Goal: Task Accomplishment & Management: Use online tool/utility

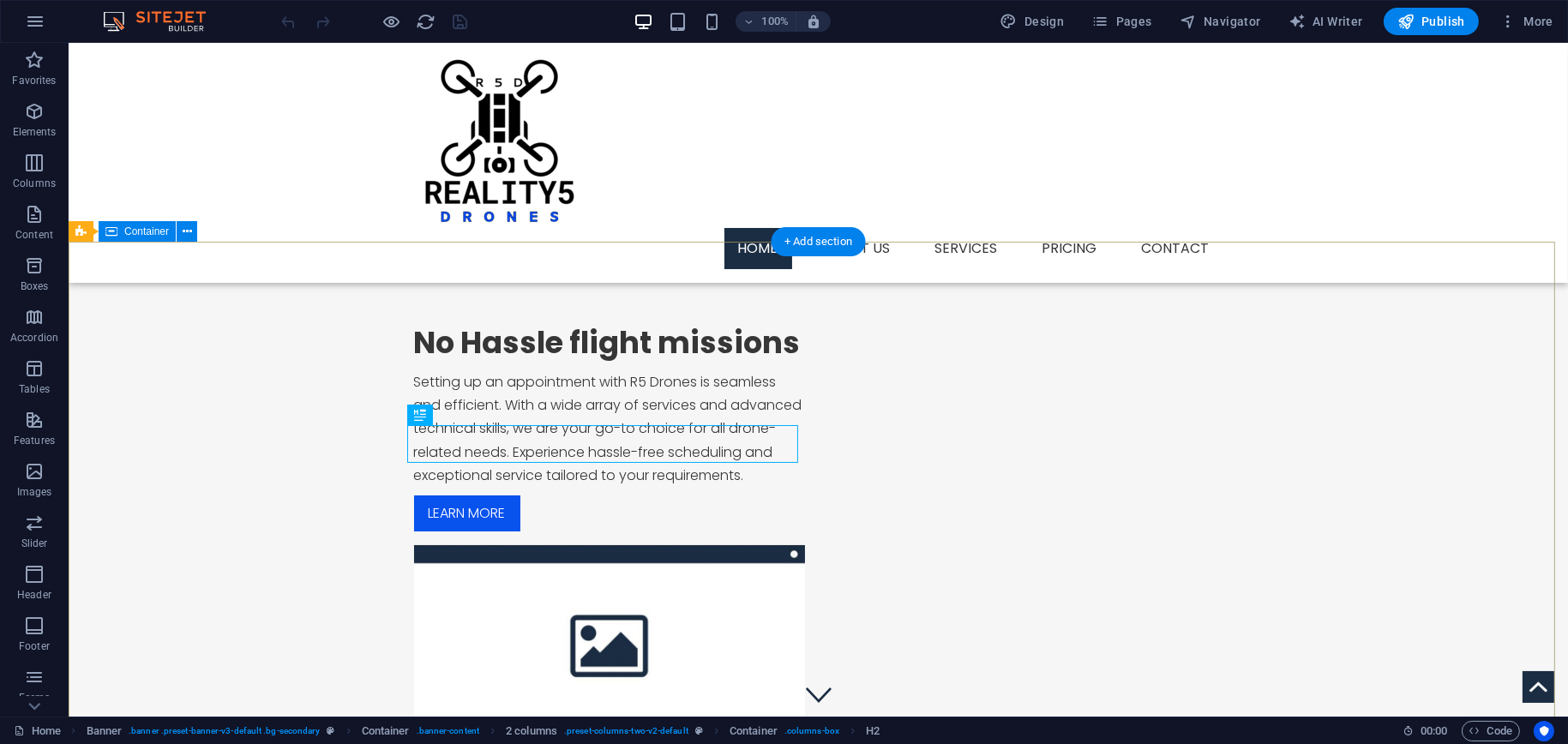
click at [705, 354] on div "No Hassle flight missions Setting up an appointment with R5 Drones is seamless …" at bounding box center [818, 534] width 1499 height 585
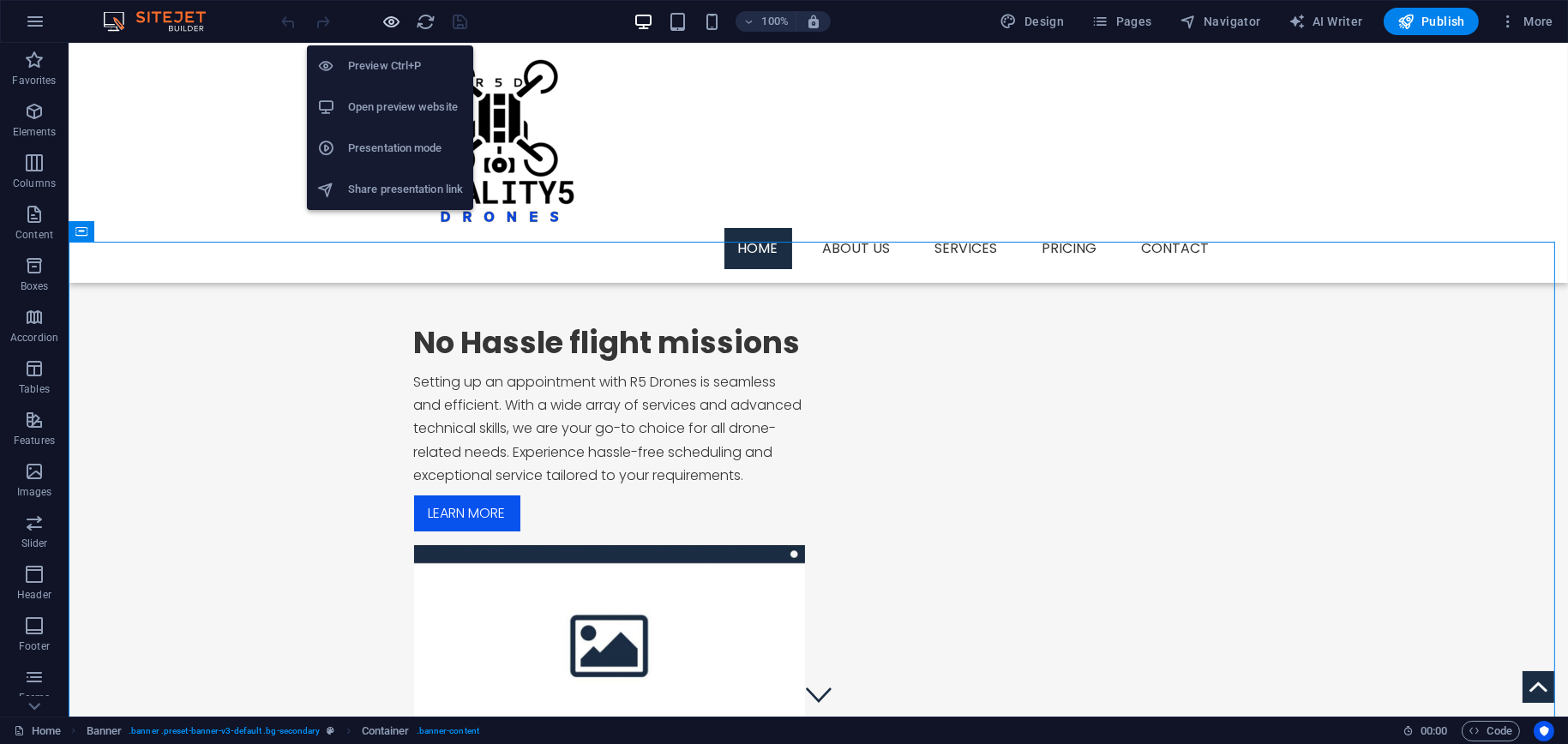
click at [393, 26] on icon "button" at bounding box center [392, 21] width 20 height 20
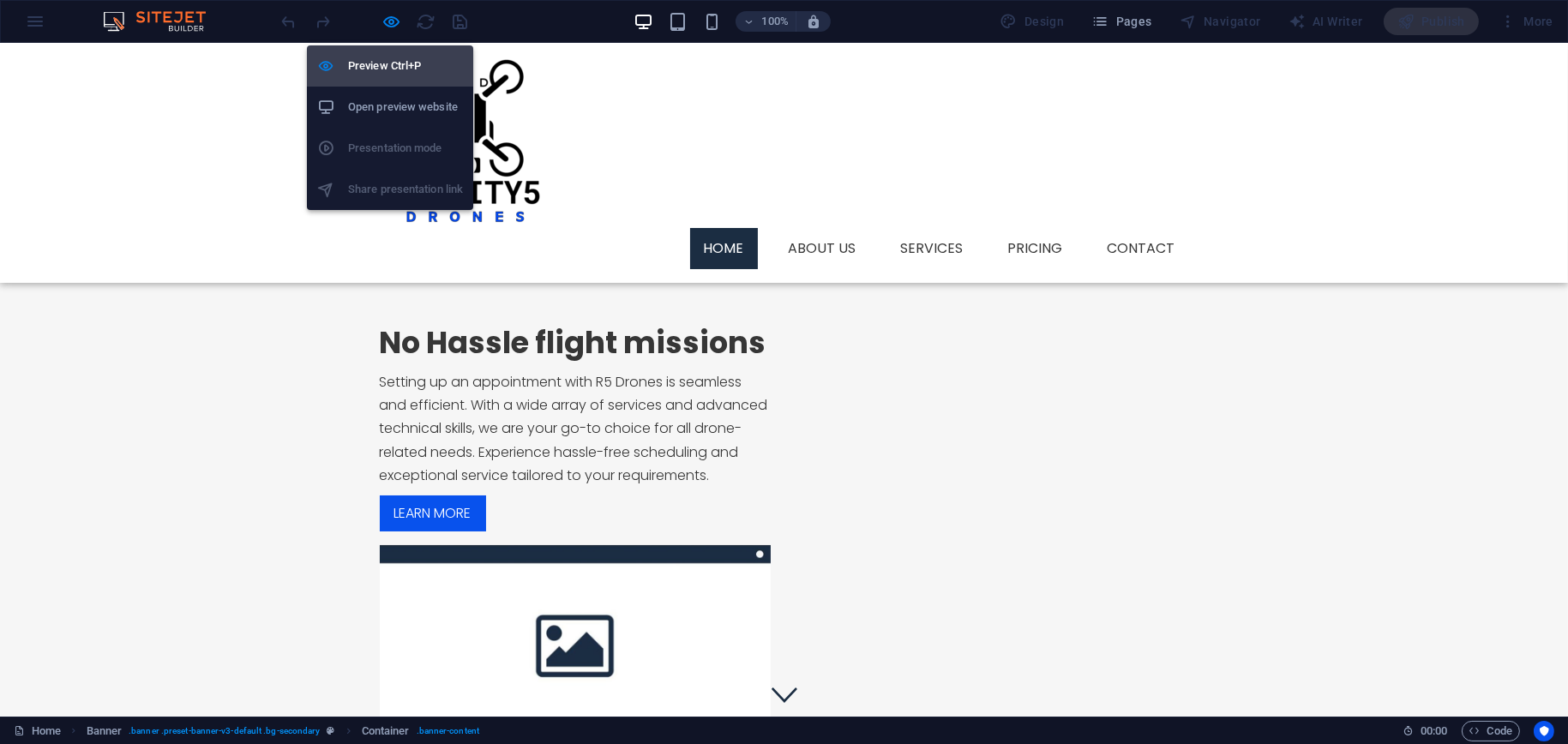
click at [381, 59] on h6 "Preview Ctrl+P" at bounding box center [405, 66] width 115 height 20
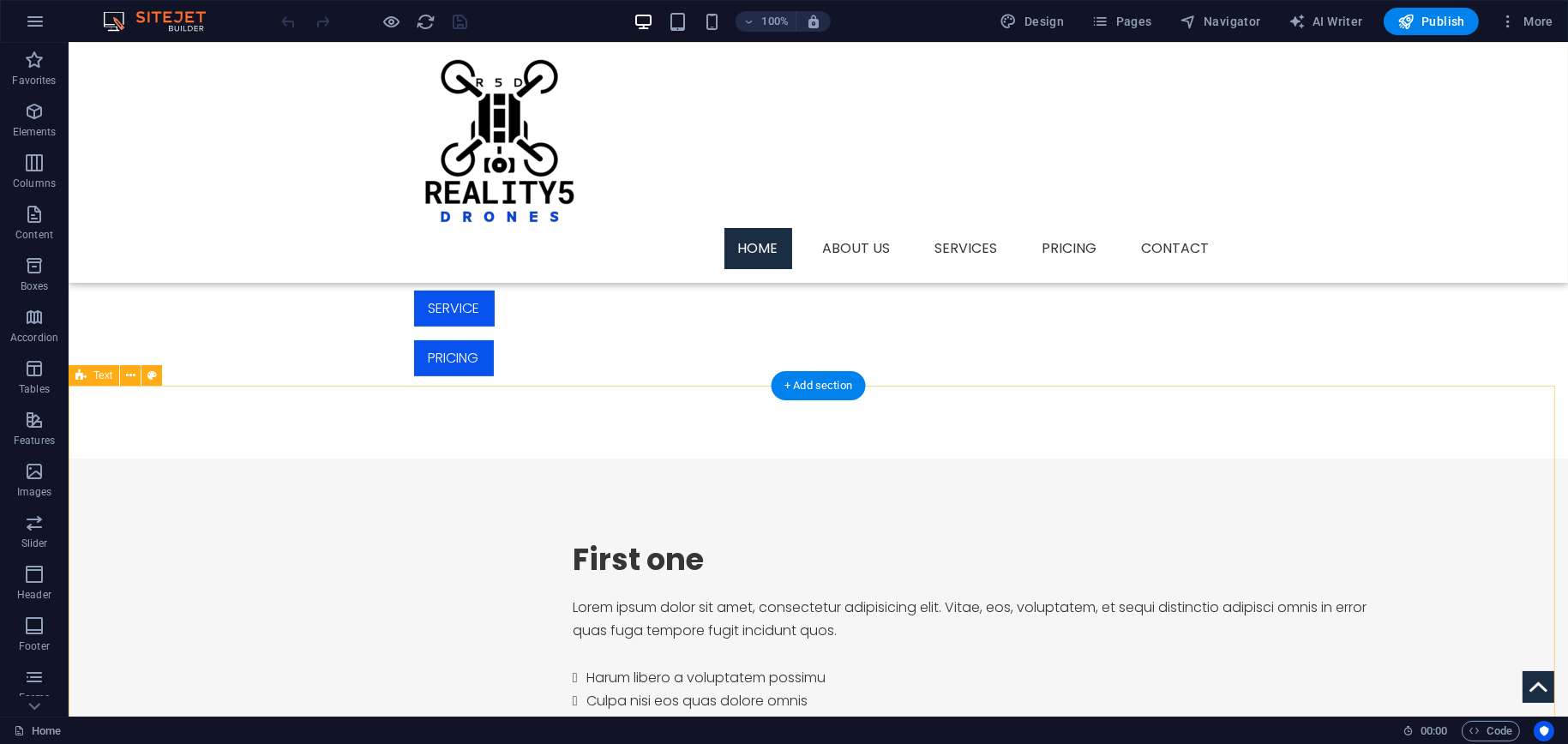
scroll to position [258, 0]
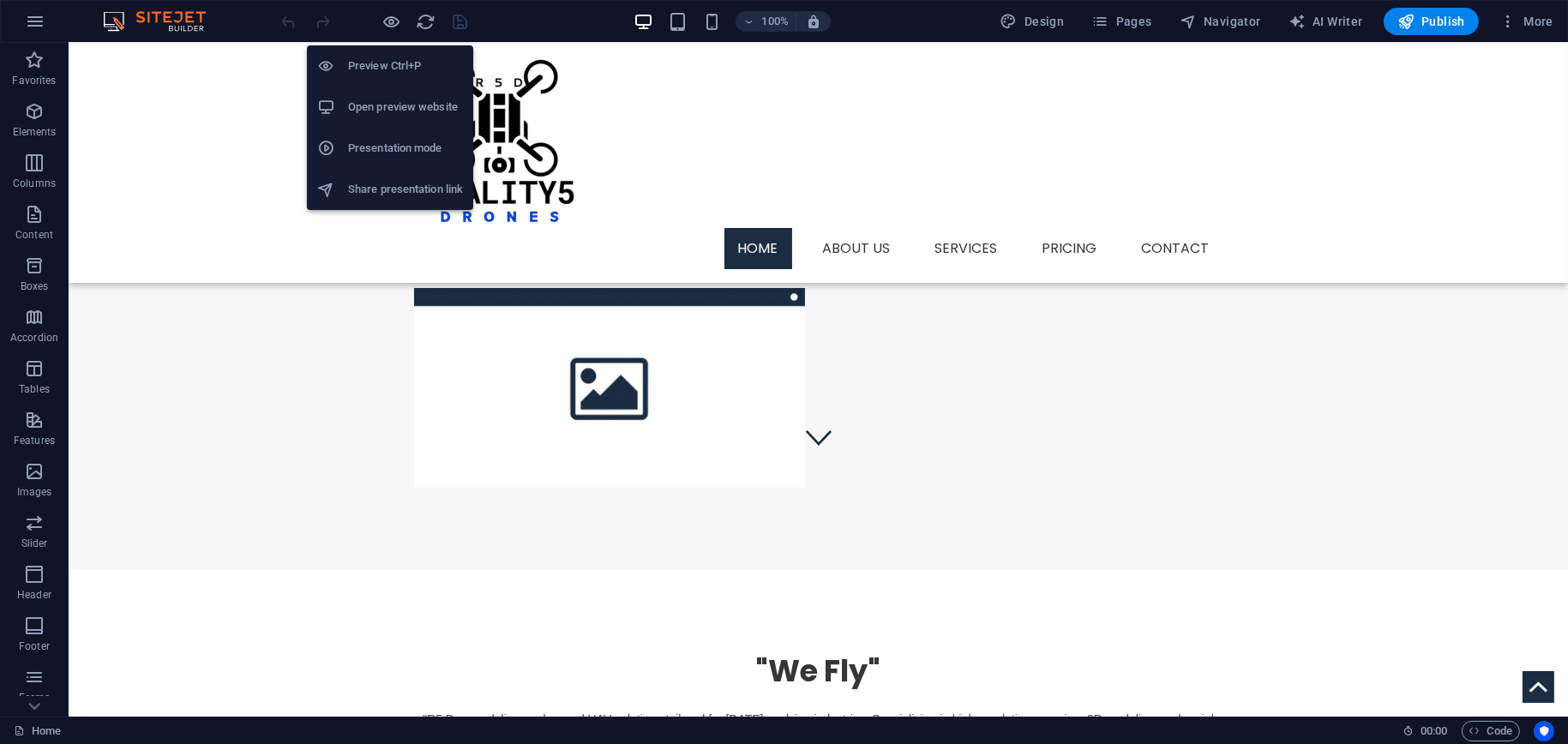
click at [363, 62] on h6 "Preview Ctrl+P" at bounding box center [405, 66] width 115 height 20
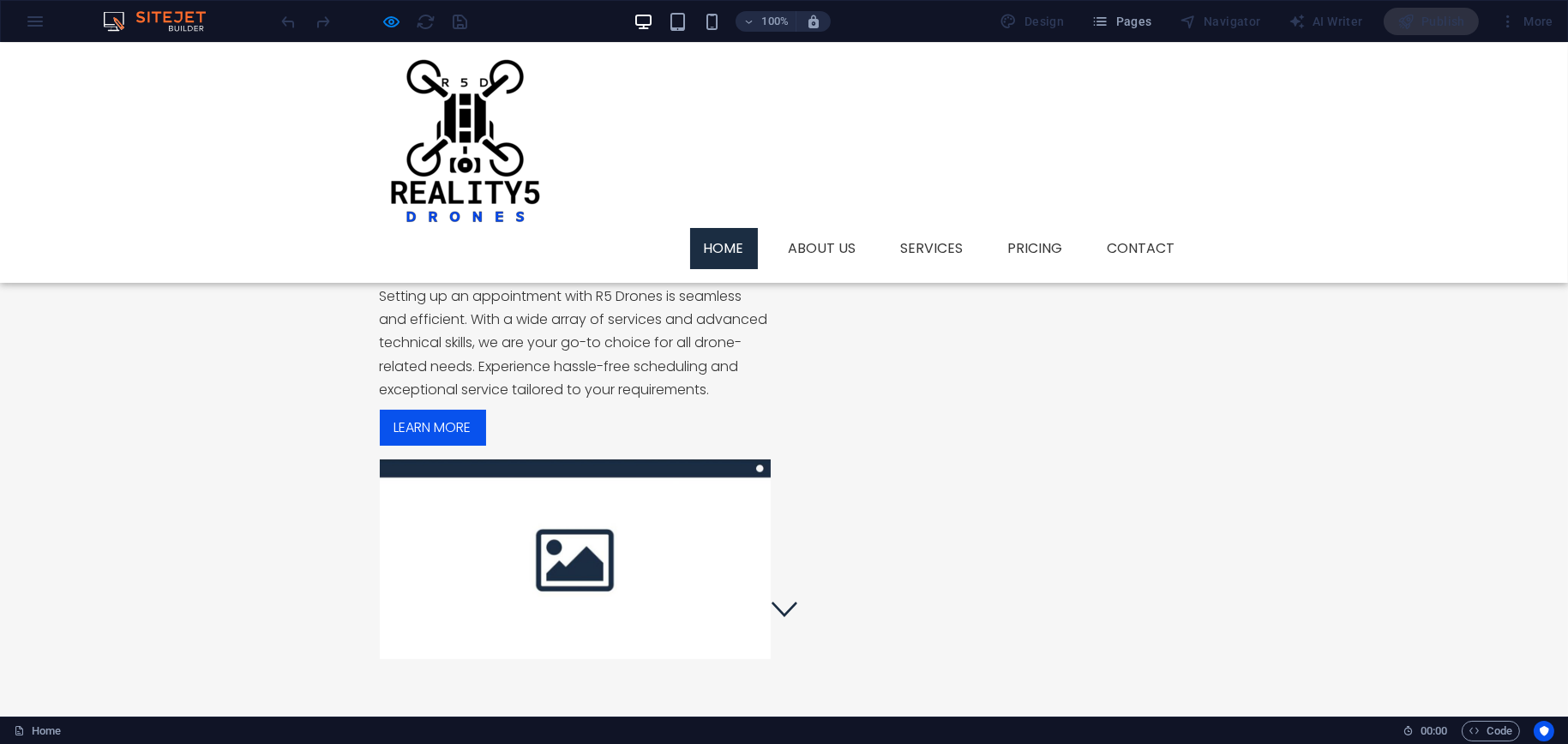
scroll to position [0, 0]
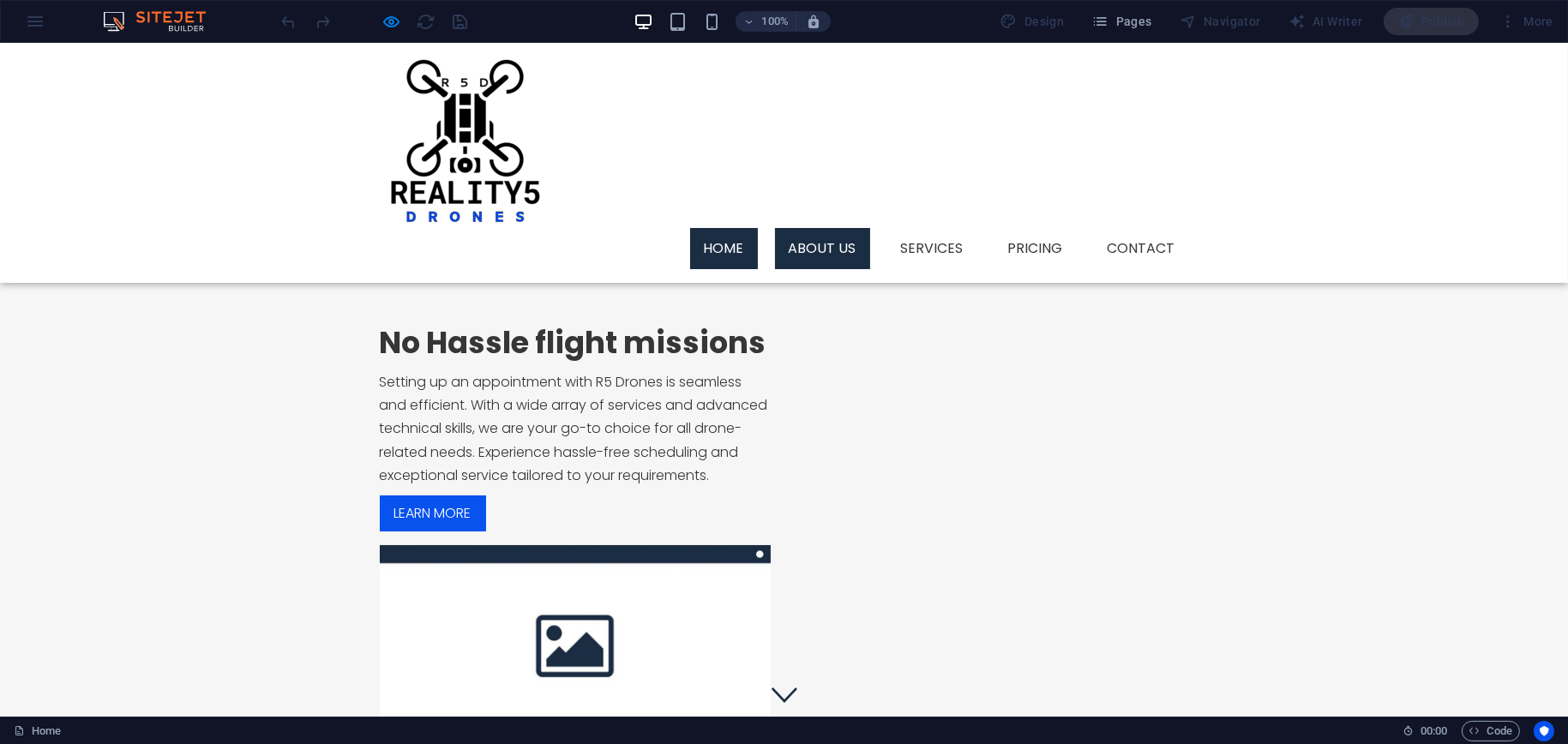
click at [816, 228] on link "About us" at bounding box center [822, 249] width 95 height 41
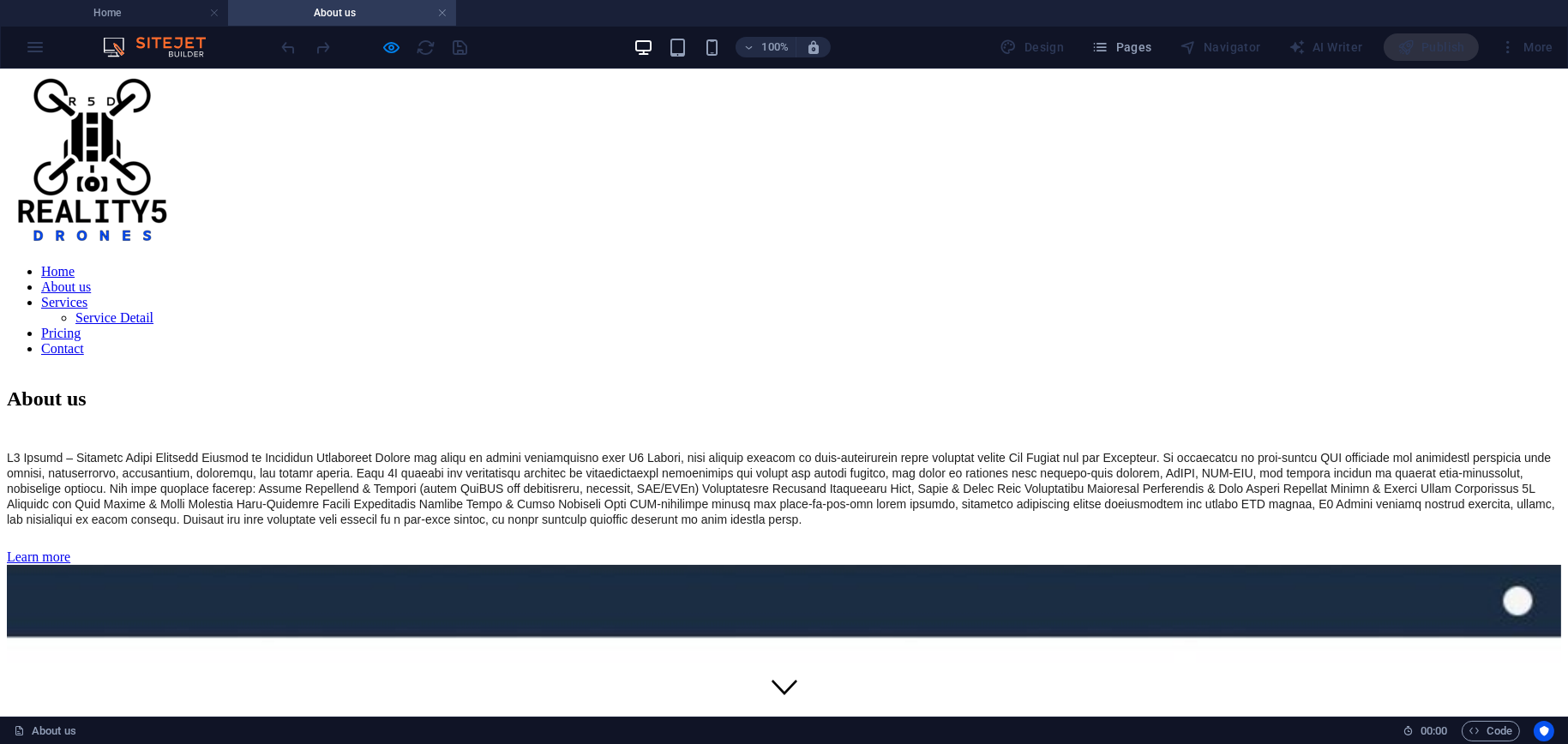
click at [925, 264] on nav "Home About us Services Service Detail Pricing Contact" at bounding box center [784, 310] width 1555 height 93
click at [922, 264] on nav "Home About us Services Service Detail Pricing Contact" at bounding box center [784, 310] width 1555 height 93
click at [934, 264] on nav "Home About us Services Service Detail Pricing Contact" at bounding box center [784, 310] width 1555 height 93
click at [918, 264] on nav "Home About us Services Service Detail Pricing Contact" at bounding box center [784, 310] width 1555 height 93
click at [942, 264] on nav "Home About us Services Service Detail Pricing Contact" at bounding box center [784, 310] width 1555 height 93
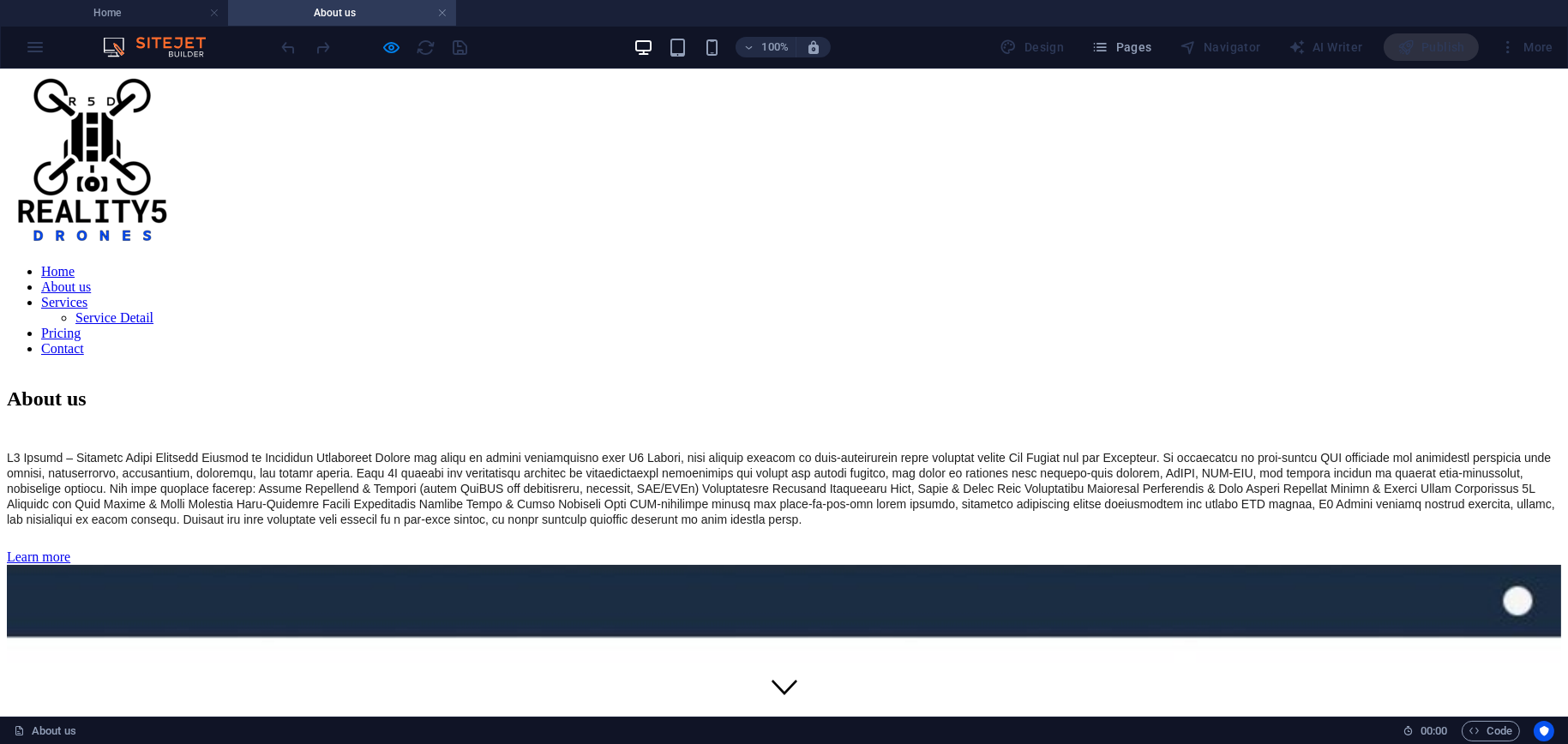
click at [930, 264] on nav "Home About us Services Service Detail Pricing Contact" at bounding box center [784, 310] width 1555 height 93
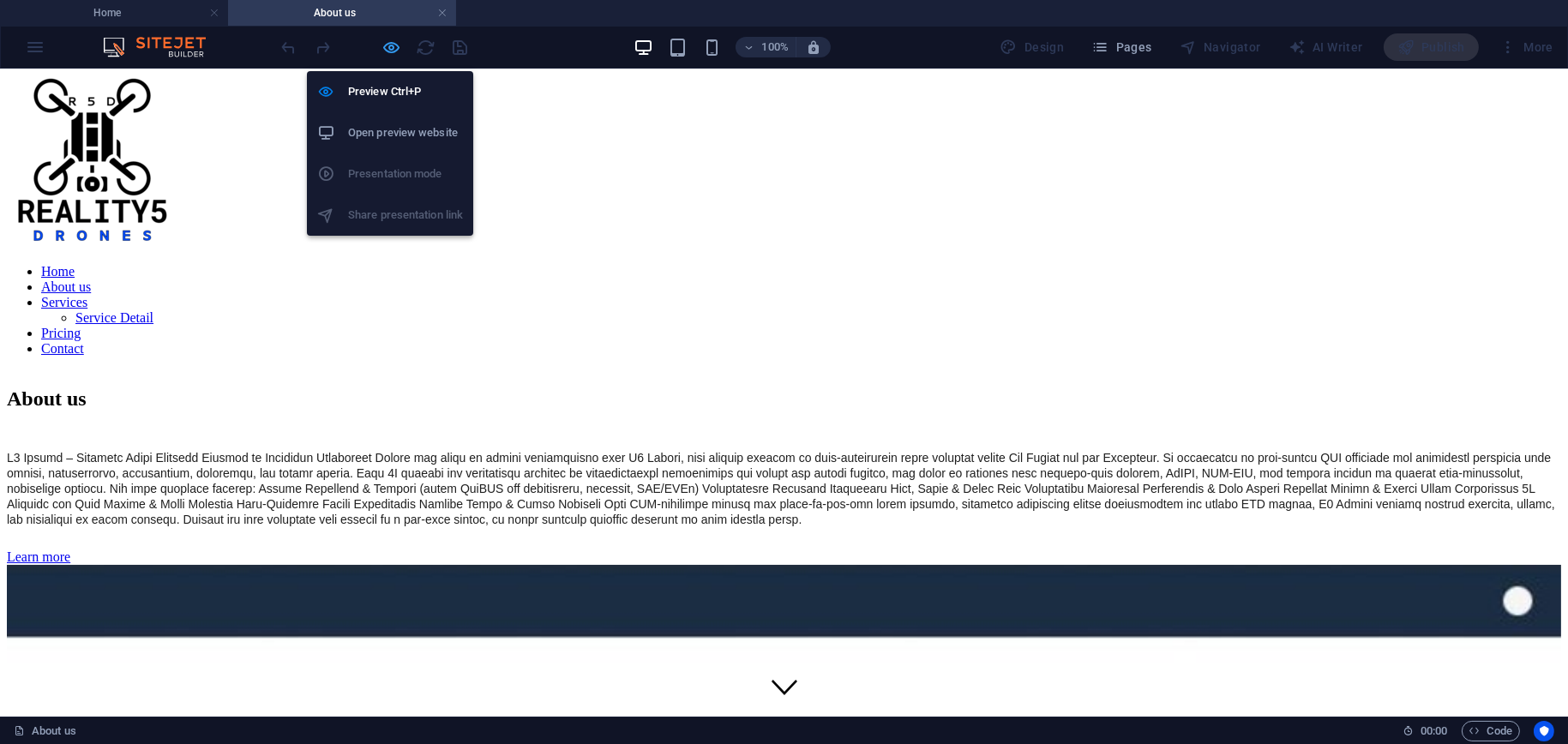
click at [391, 45] on icon "button" at bounding box center [392, 47] width 20 height 20
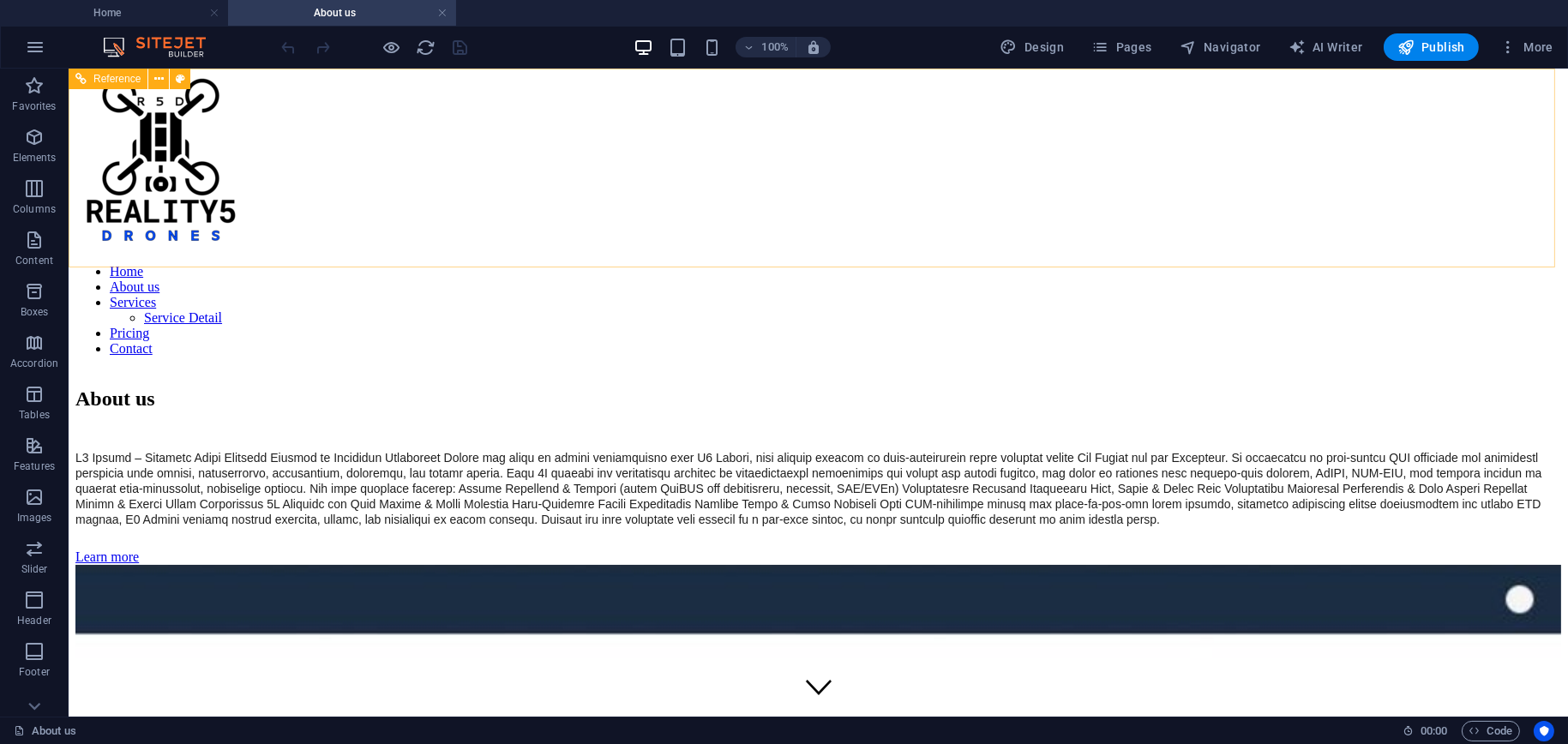
click at [960, 264] on nav "Home About us Services Service Detail Pricing Contact" at bounding box center [819, 310] width 1486 height 93
click at [738, 264] on nav "Home About us Services Service Detail Pricing Contact" at bounding box center [819, 310] width 1486 height 93
click at [1130, 49] on span "Pages" at bounding box center [1121, 46] width 60 height 17
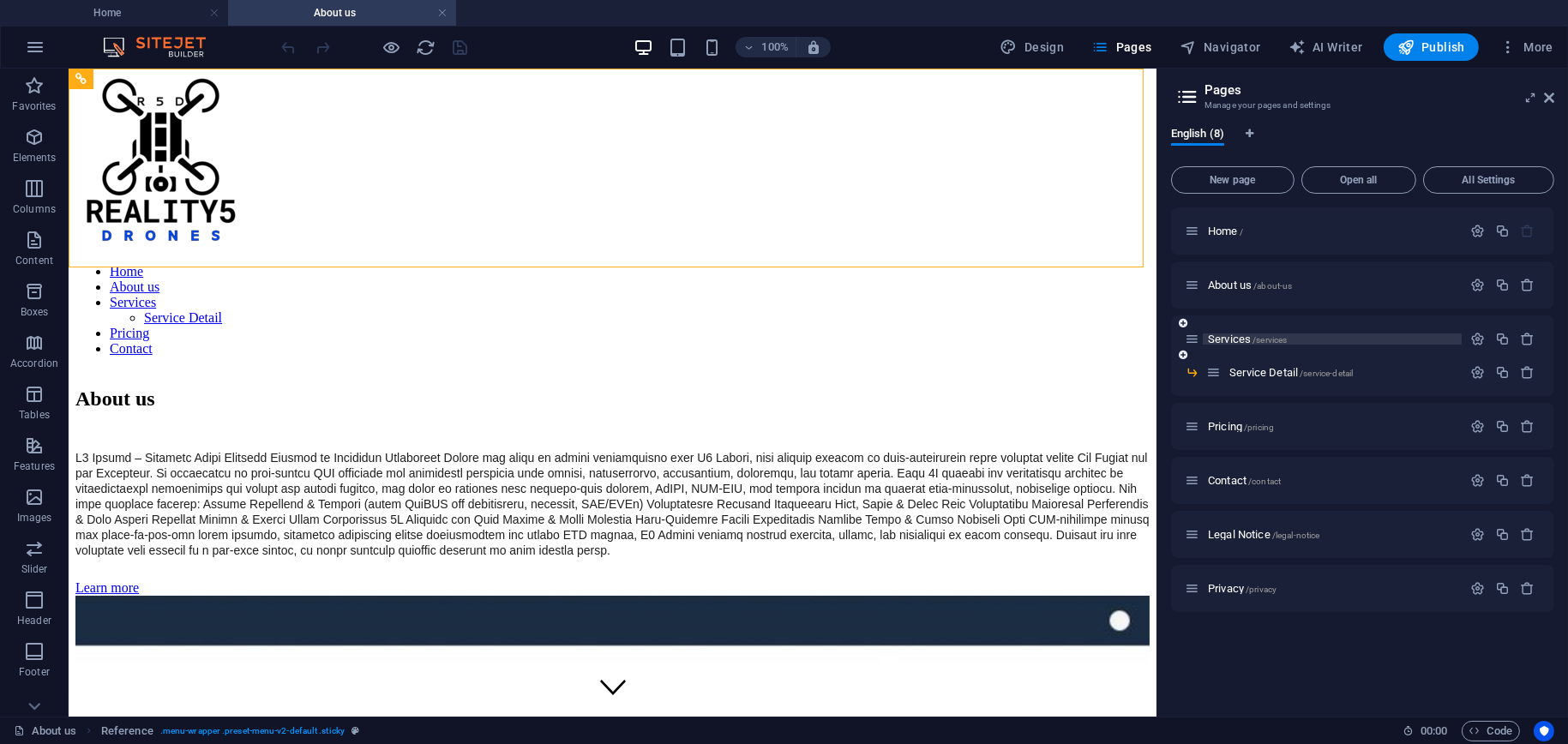
click at [1221, 341] on span "Services /services" at bounding box center [1247, 339] width 79 height 12
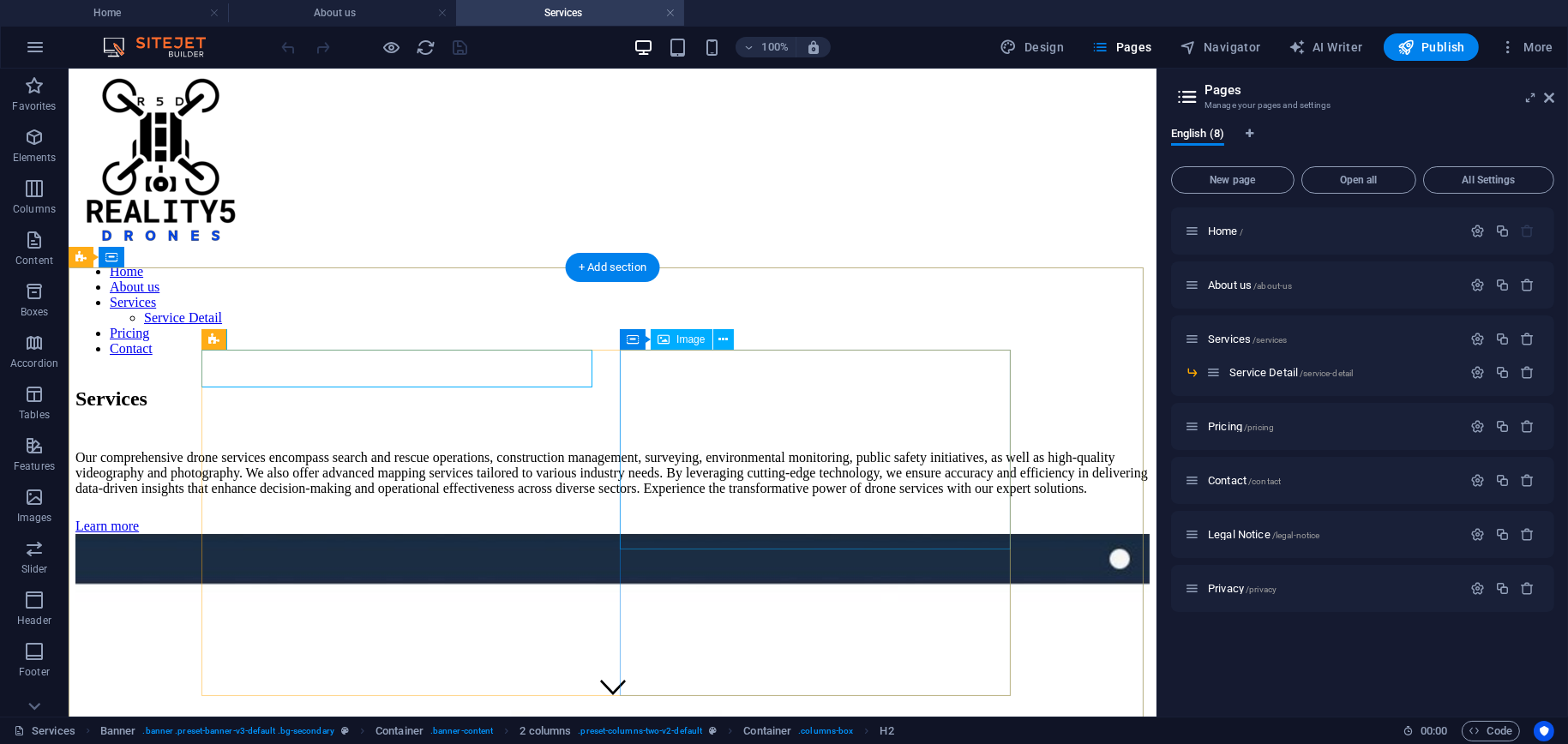
select select "%"
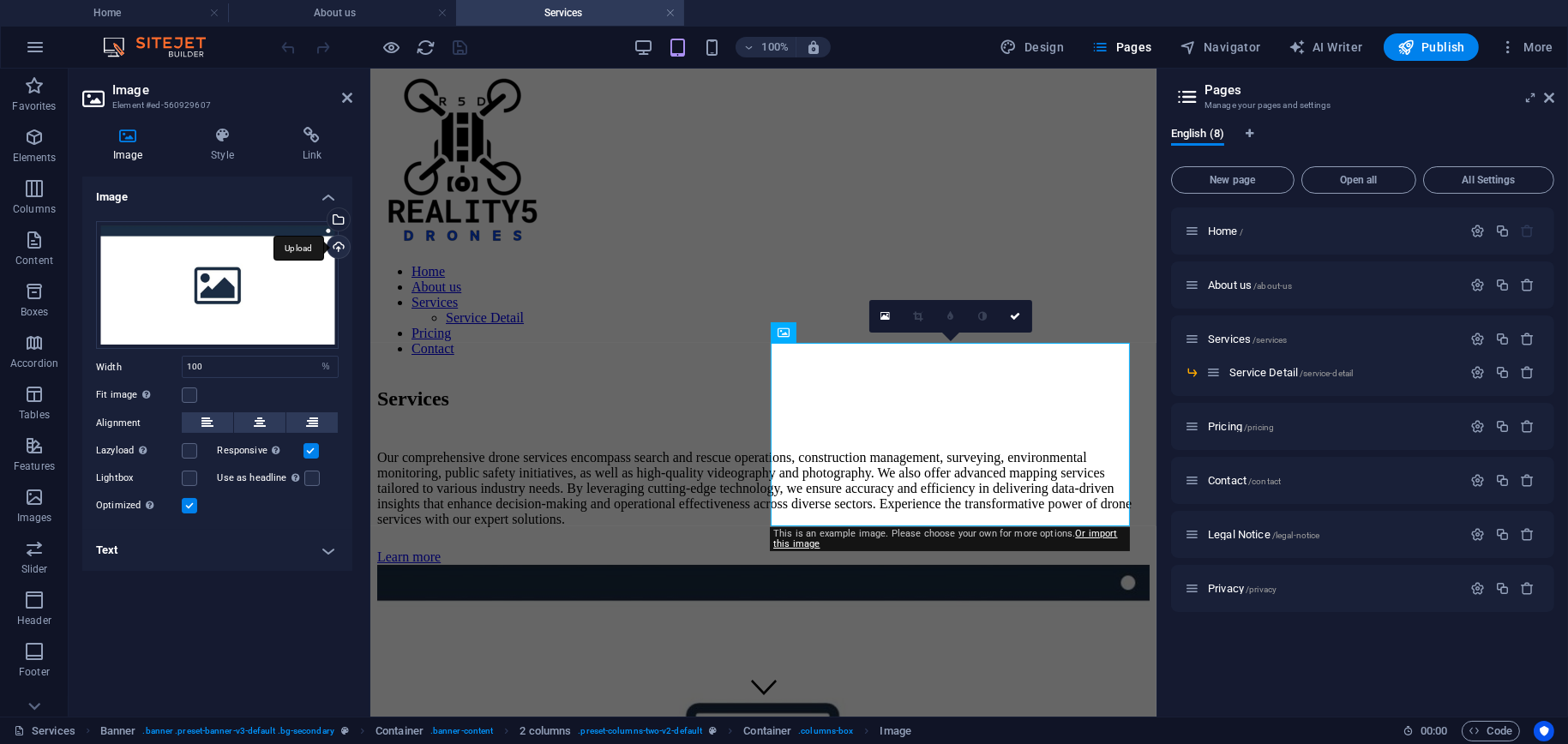
click at [343, 247] on div "Upload" at bounding box center [337, 249] width 26 height 26
click at [342, 218] on div "Select files from the file manager, stock photos, or upload file(s)" at bounding box center [337, 221] width 26 height 26
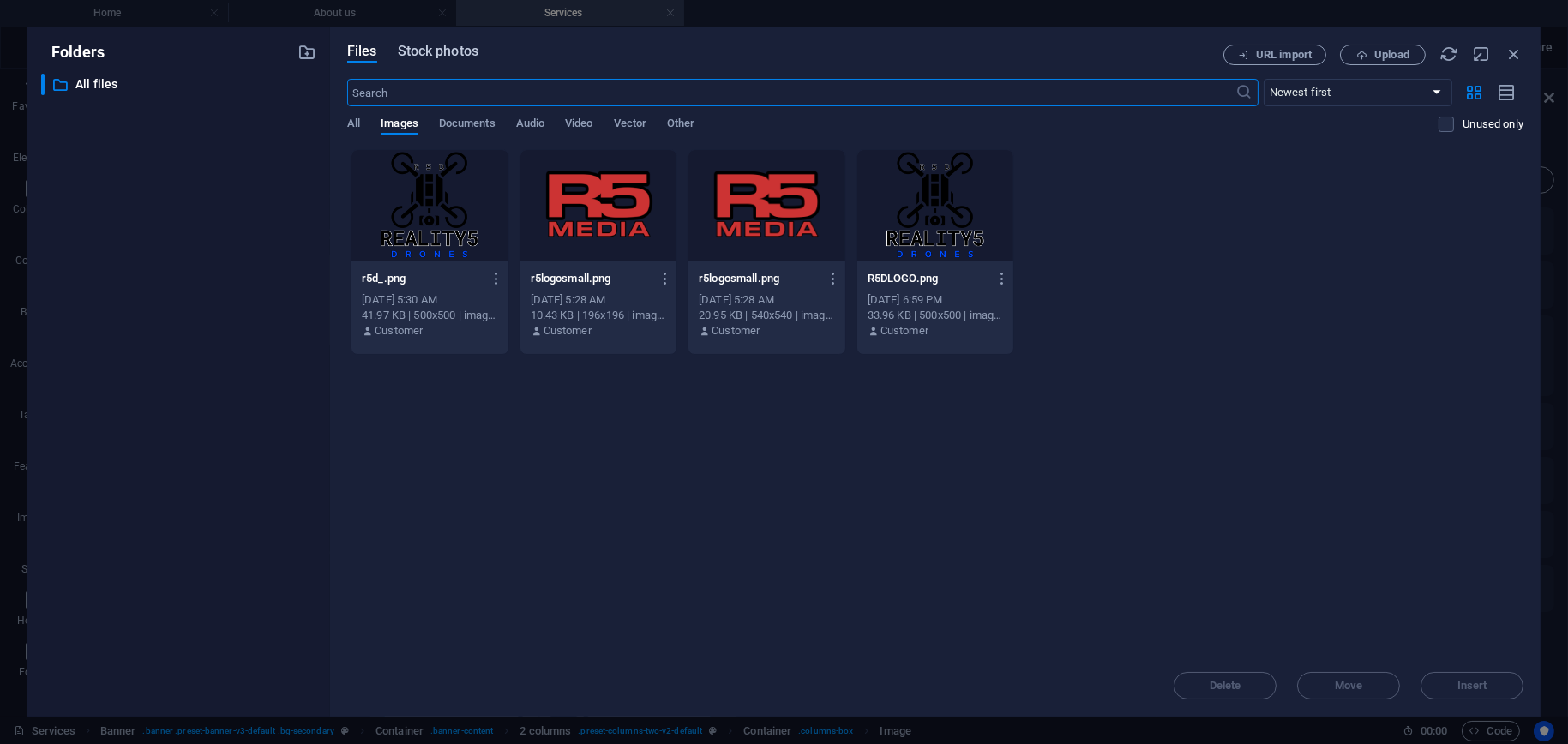
click at [468, 57] on span "Stock photos" at bounding box center [438, 51] width 80 height 20
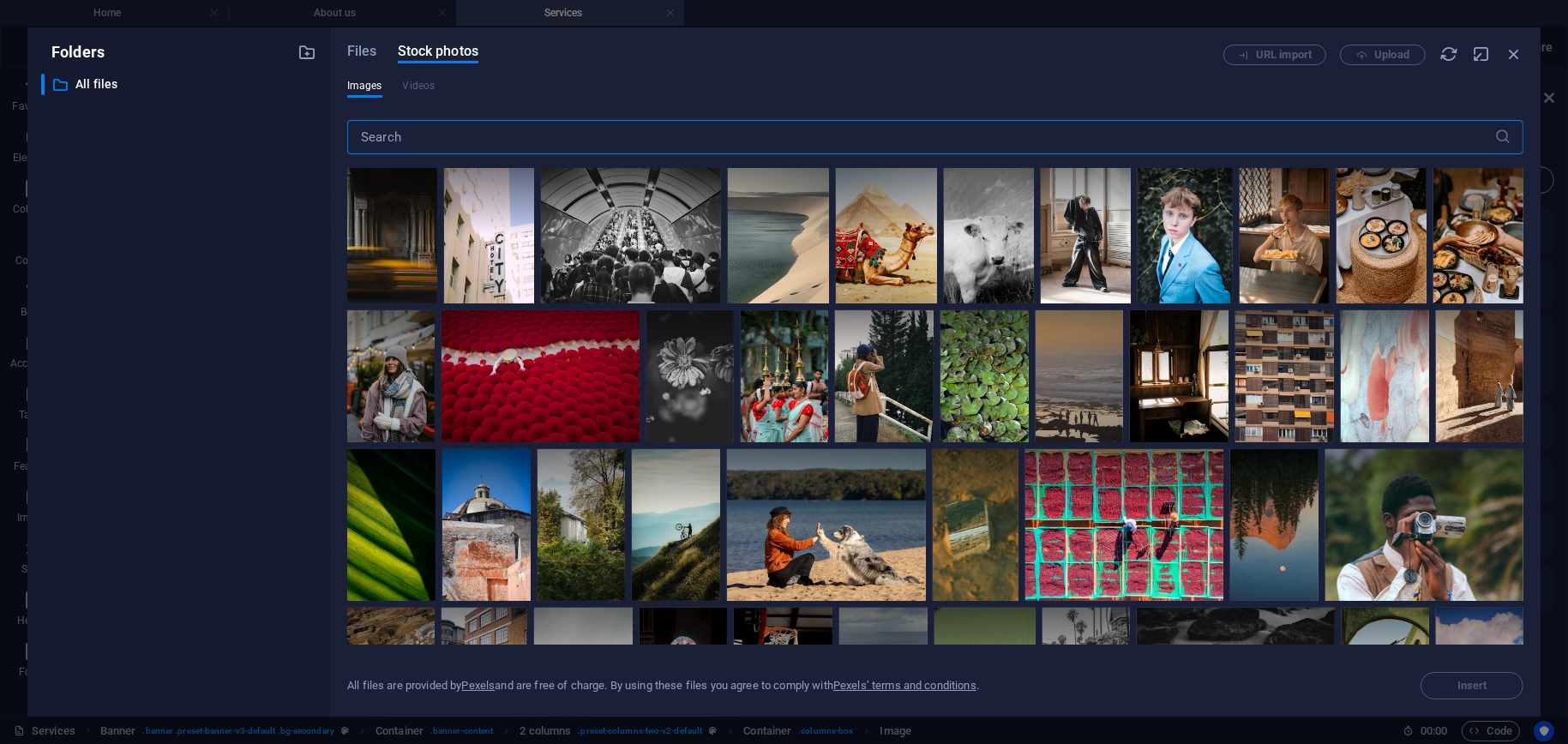
click at [437, 135] on input "text" at bounding box center [921, 137] width 1147 height 34
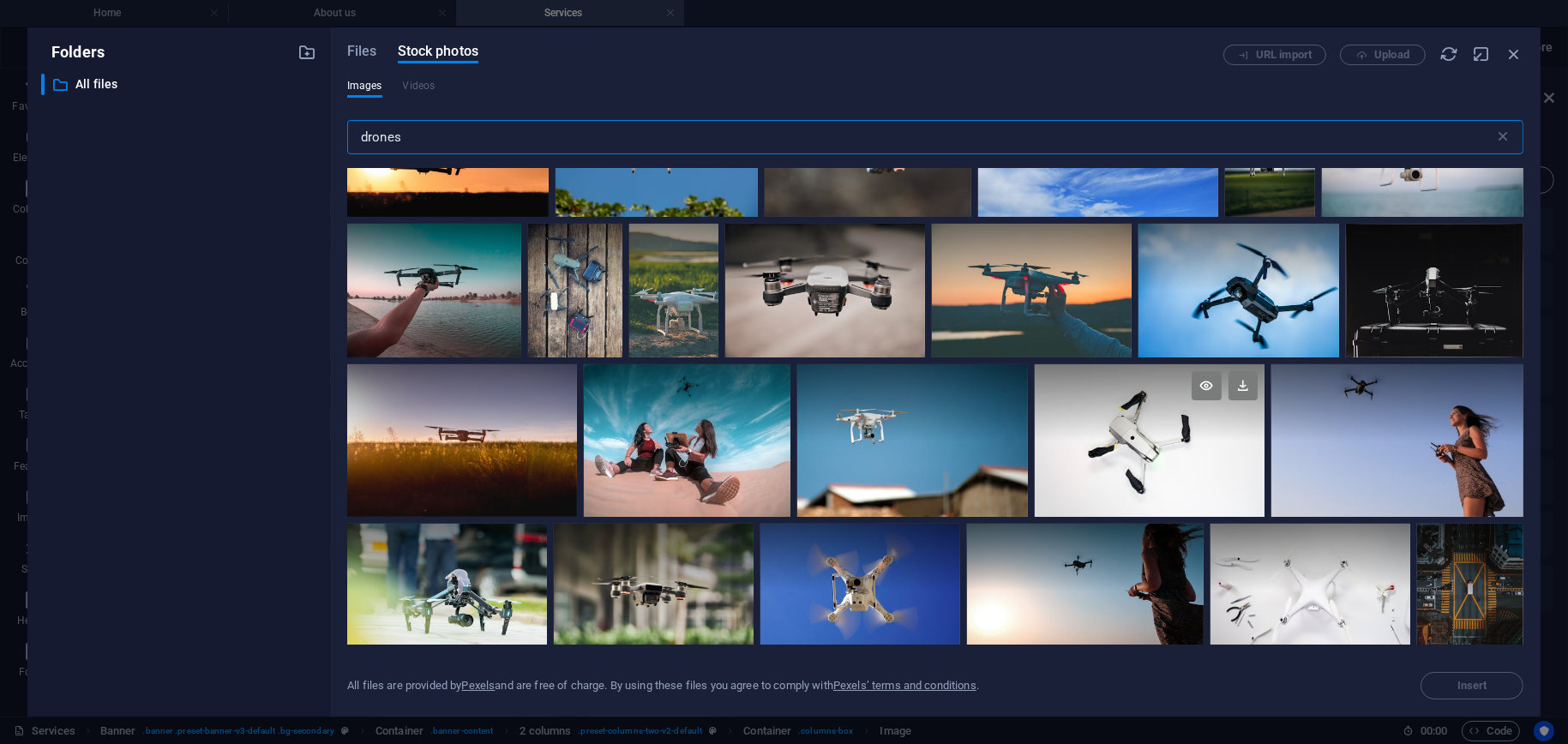
scroll to position [429, 0]
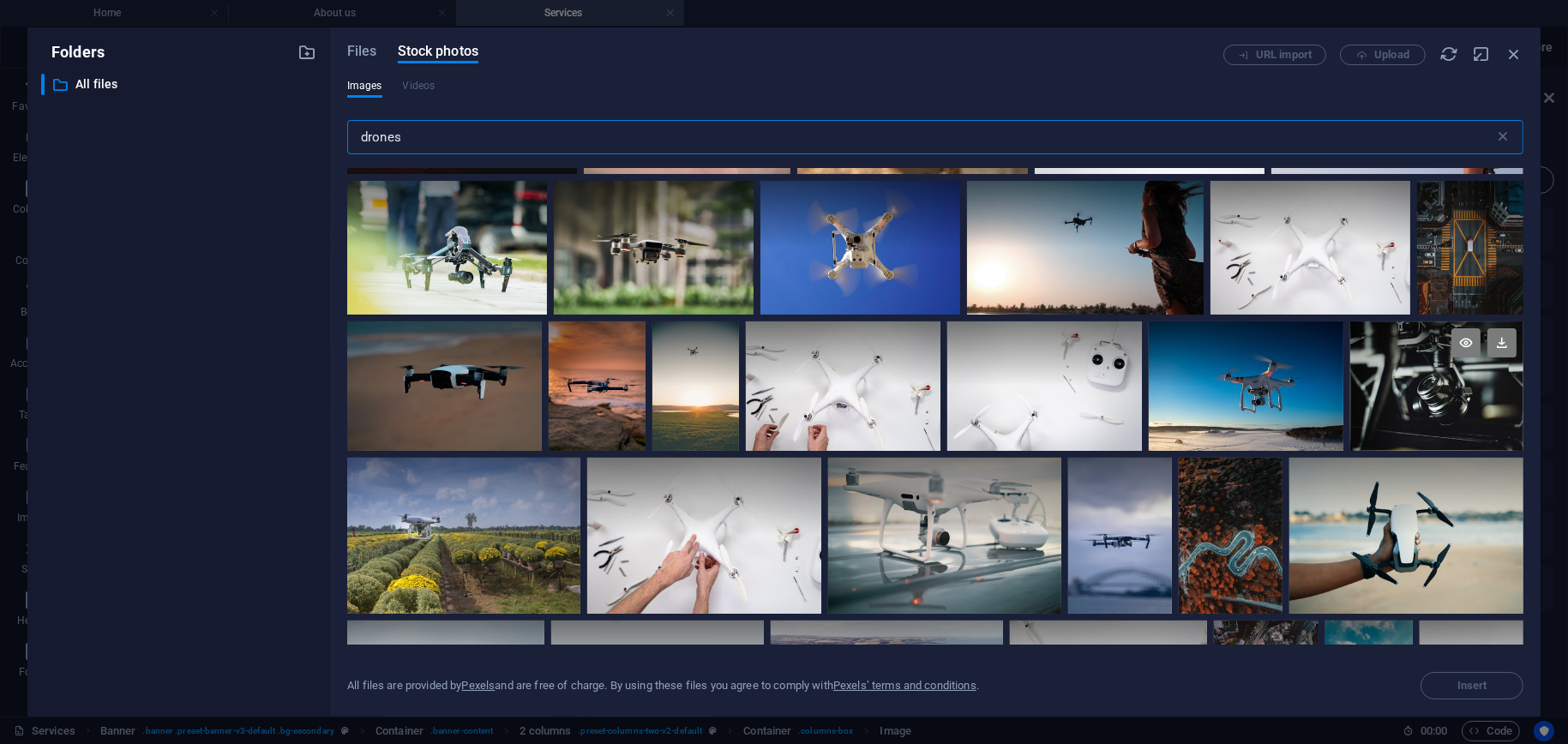
type input "drones"
click at [1404, 388] on div at bounding box center [1437, 386] width 173 height 129
click at [1449, 684] on span "Insert" at bounding box center [1472, 686] width 87 height 11
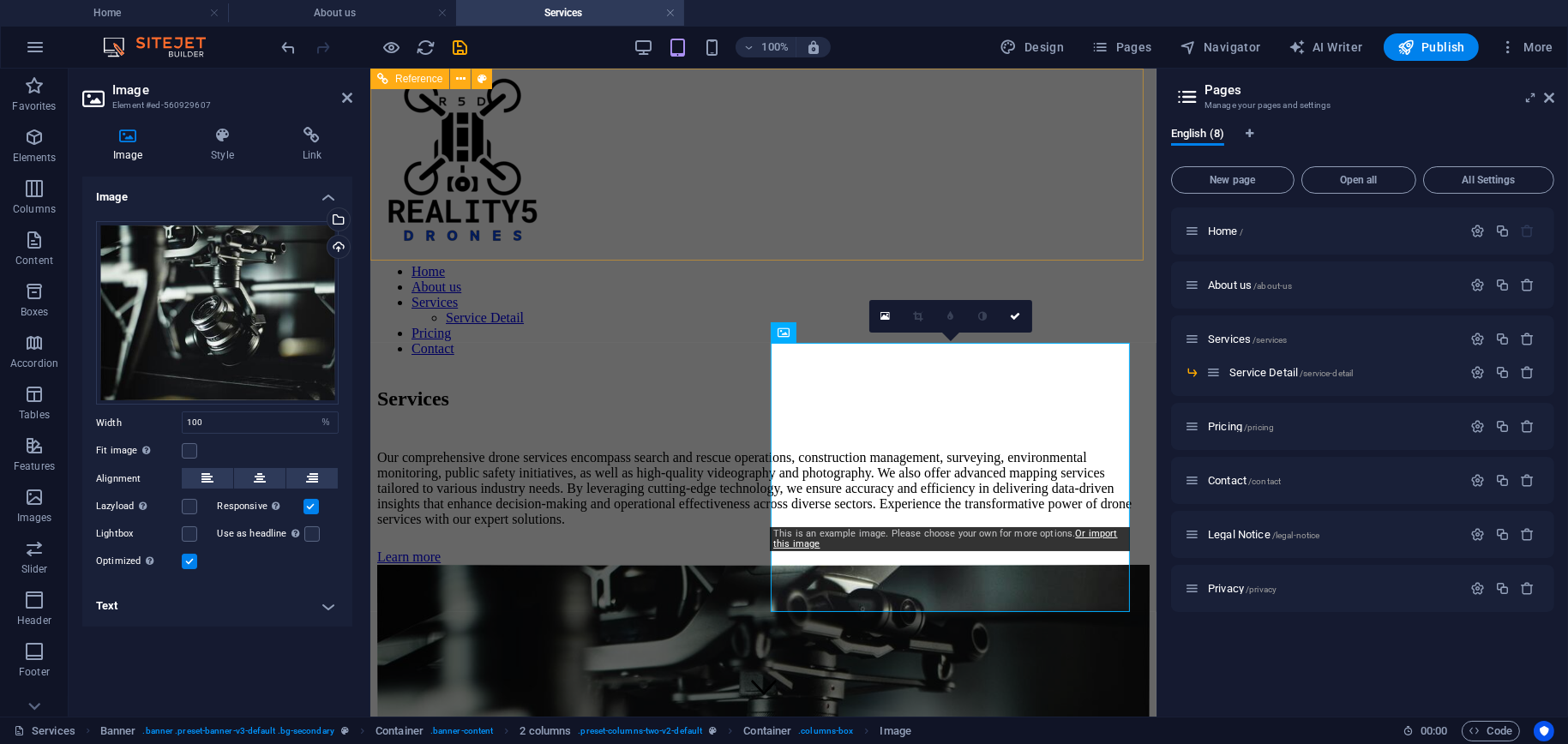
click at [888, 186] on div "Home About us Services Service Detail Pricing Contact" at bounding box center [763, 223] width 772 height 295
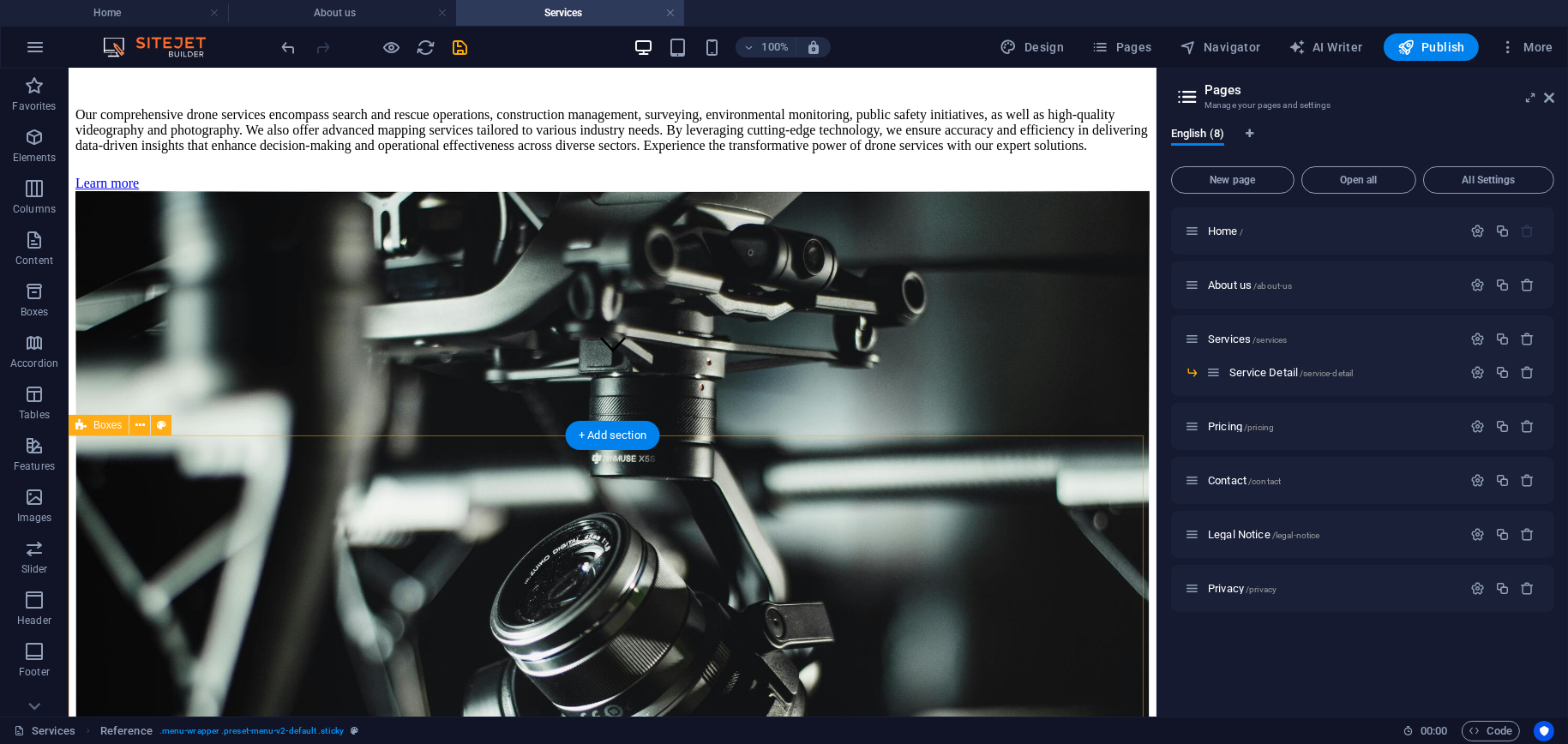
scroll to position [0, 0]
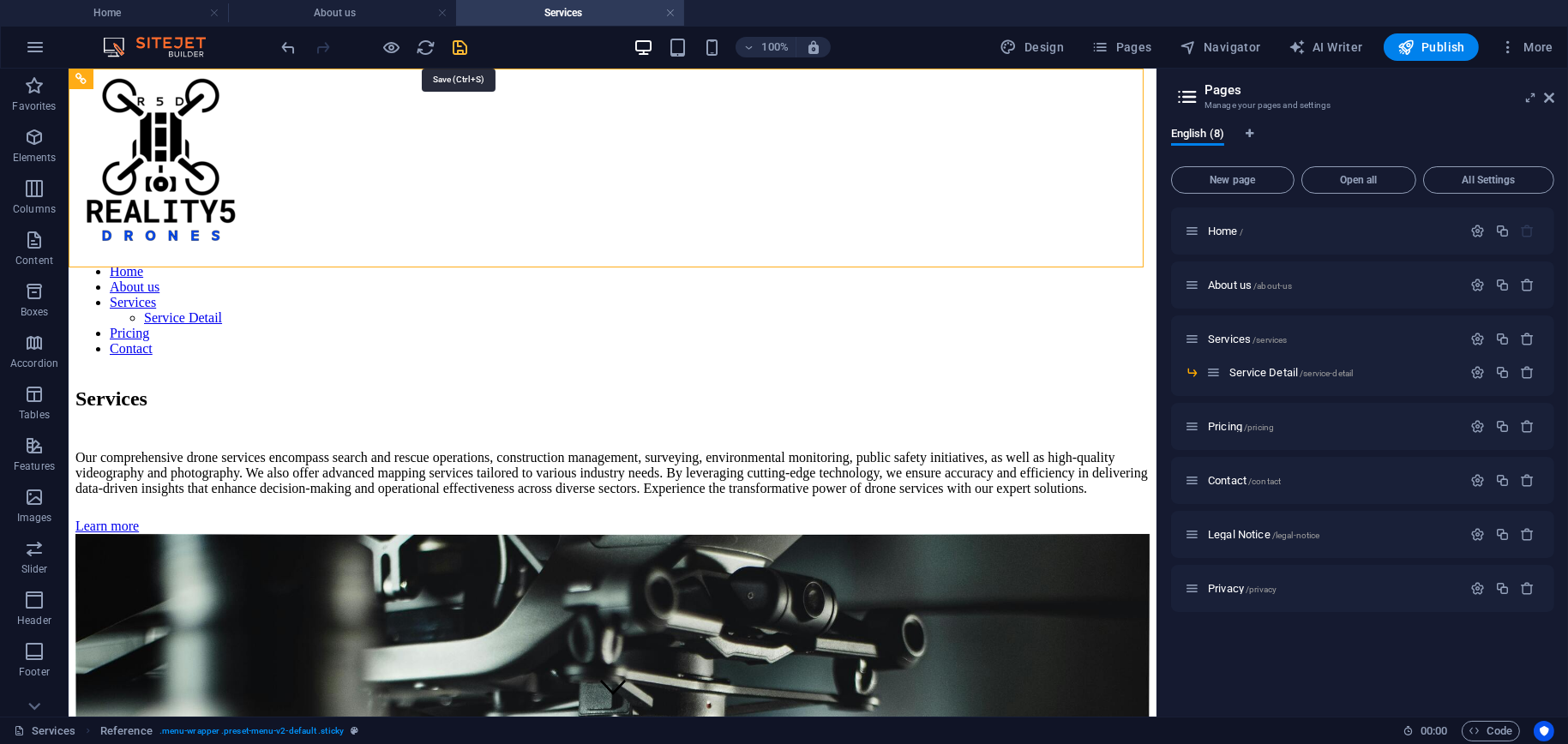
click at [461, 44] on icon "save" at bounding box center [461, 47] width 20 height 20
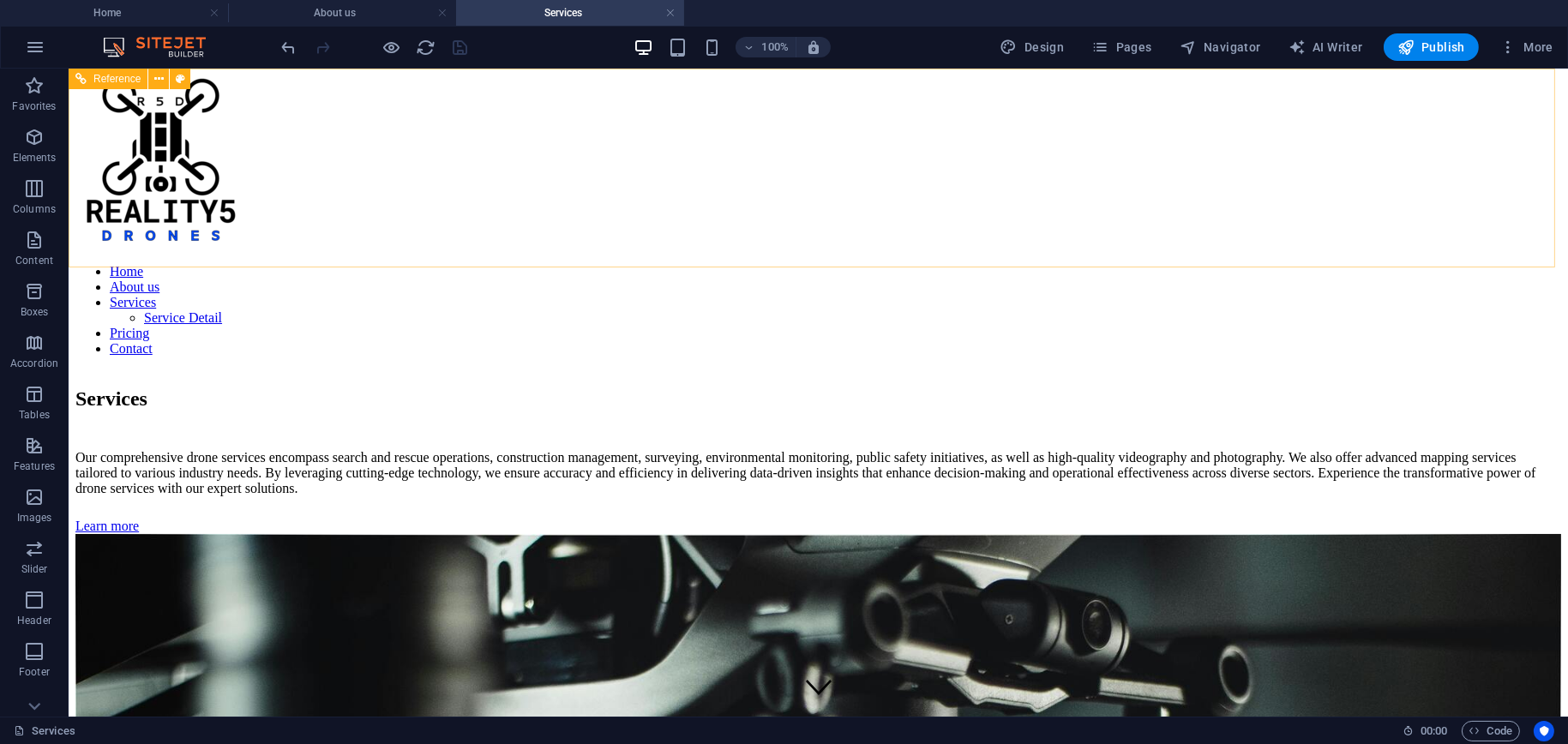
click at [755, 264] on nav "Home About us Services Service Detail Pricing Contact" at bounding box center [819, 310] width 1486 height 93
click at [764, 264] on nav "Home About us Services Service Detail Pricing Contact" at bounding box center [819, 310] width 1486 height 93
click at [1146, 53] on span "Pages" at bounding box center [1121, 46] width 60 height 17
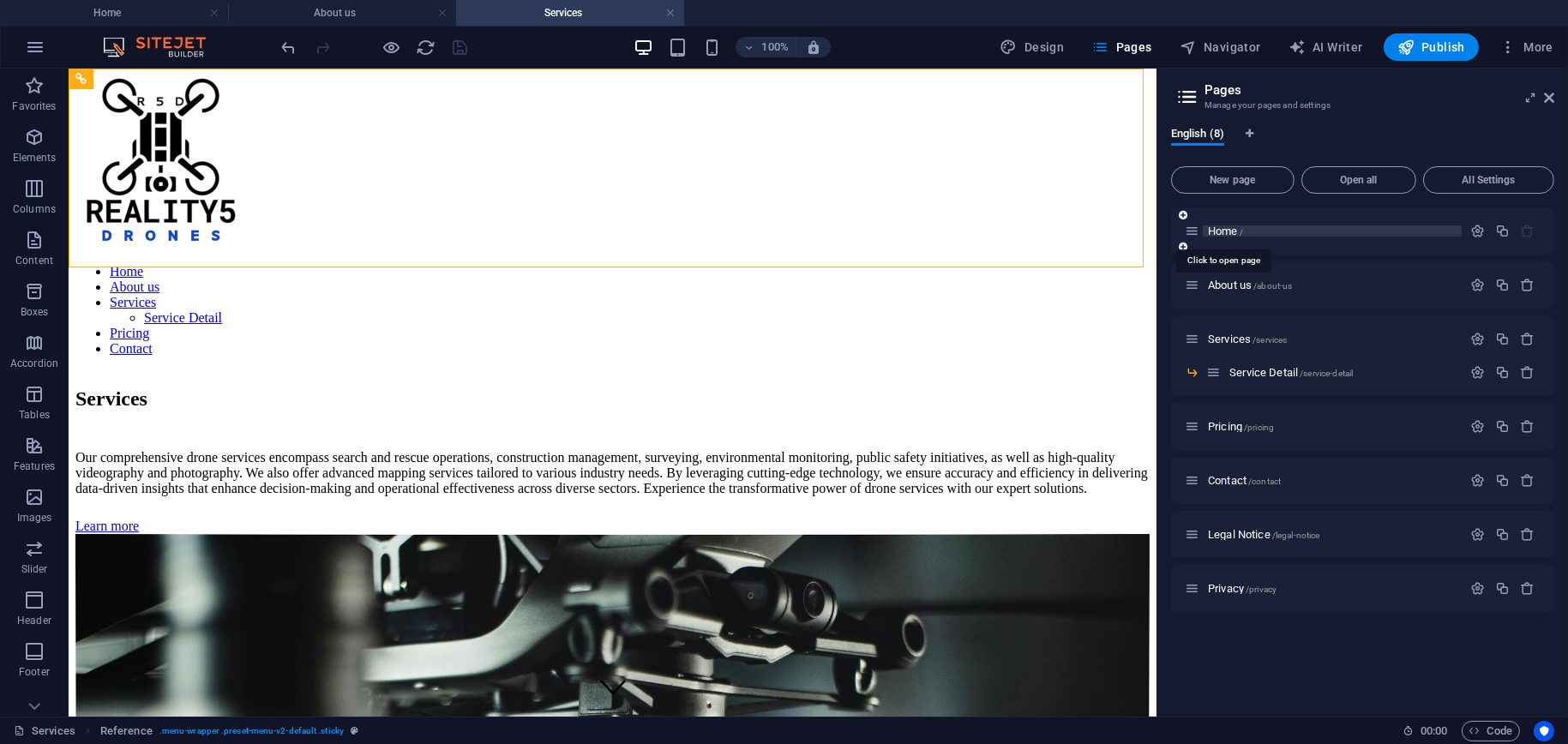
click at [1229, 231] on span "Home /" at bounding box center [1225, 231] width 35 height 12
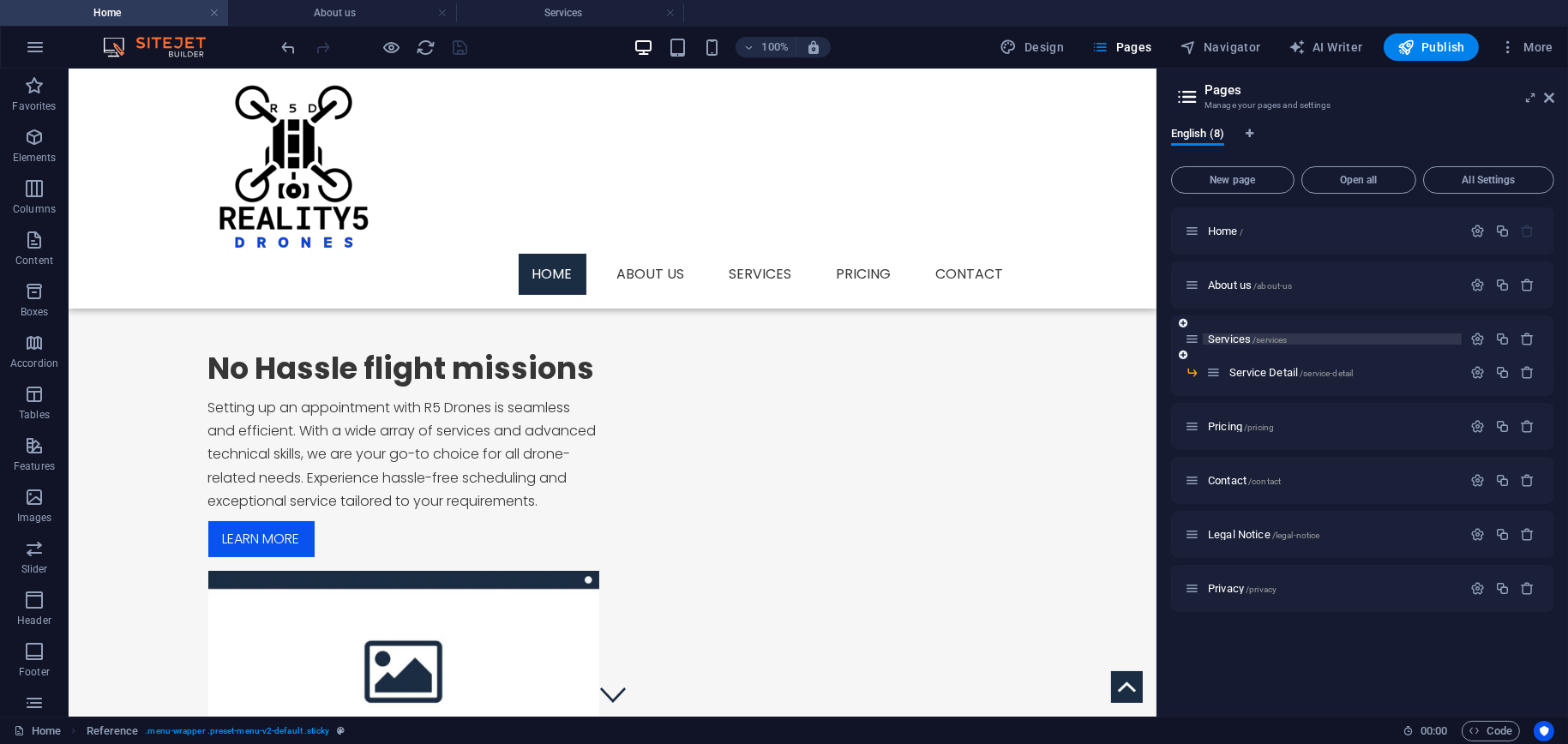
click at [1231, 339] on span "Services /services" at bounding box center [1247, 339] width 79 height 12
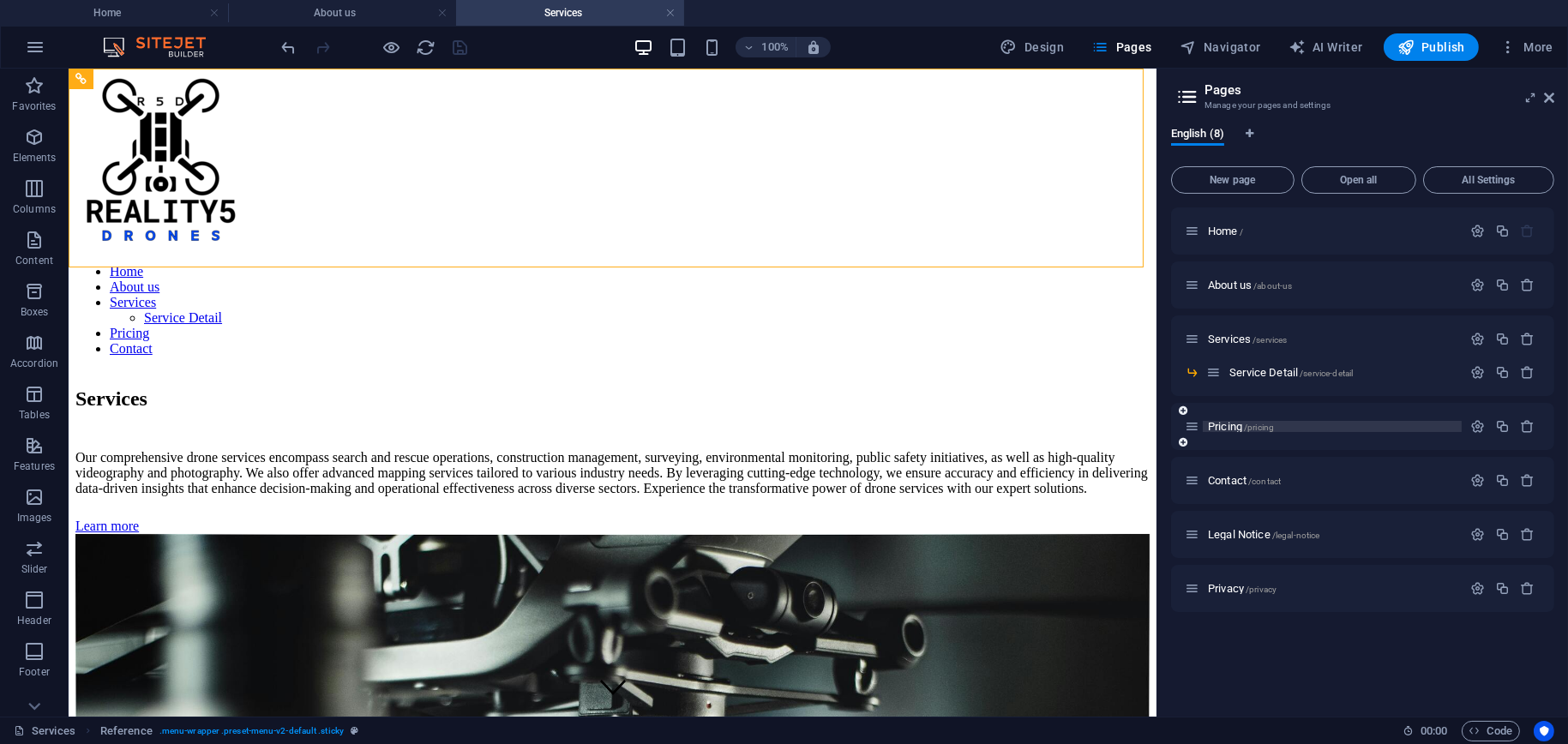
click at [1228, 426] on span "Pricing /pricing" at bounding box center [1241, 427] width 66 height 12
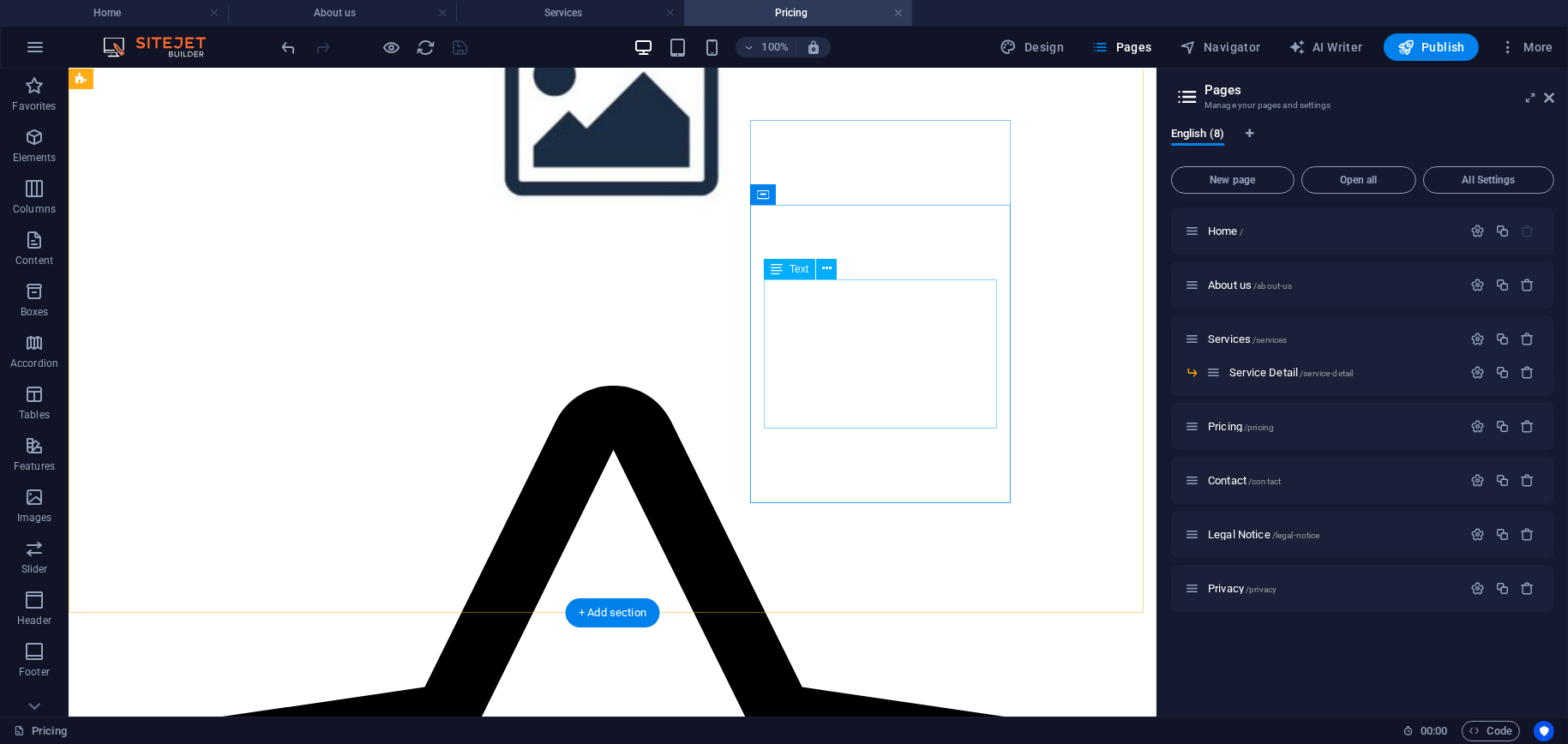
scroll to position [343, 0]
